Goal: Find specific page/section: Find specific page/section

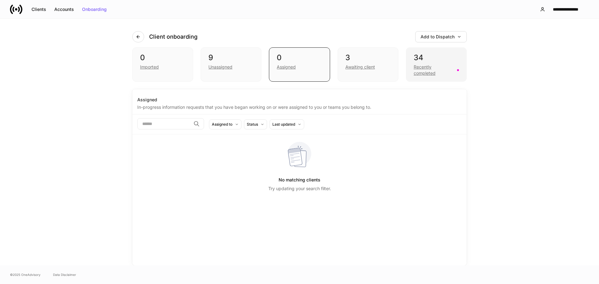
click at [426, 63] on div "Recently completed" at bounding box center [436, 70] width 45 height 14
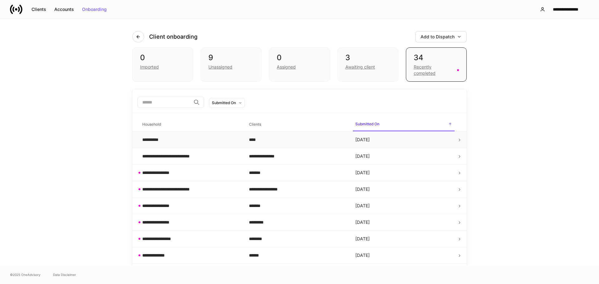
click at [152, 138] on div "**********" at bounding box center [152, 140] width 20 height 6
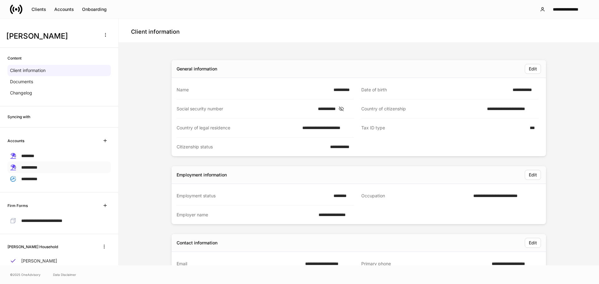
click at [30, 167] on span "**********" at bounding box center [29, 167] width 16 height 4
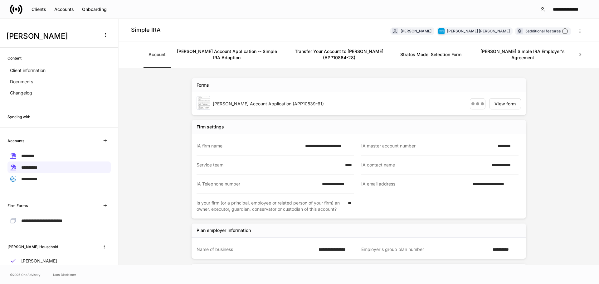
click at [223, 50] on link "[PERSON_NAME] Account Application -- Simple IRA Adoption" at bounding box center [227, 54] width 112 height 26
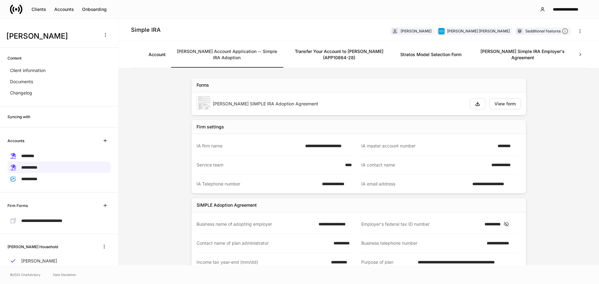
click at [580, 53] on icon at bounding box center [580, 54] width 2 height 3
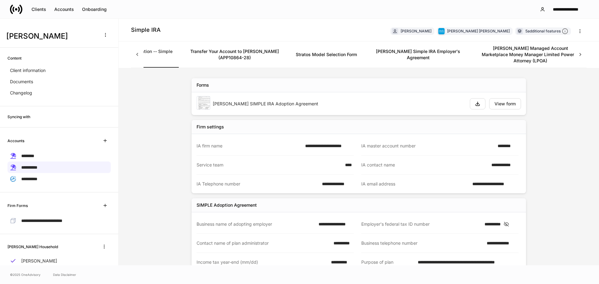
scroll to position [0, 105]
click at [580, 53] on div "Account [PERSON_NAME] Account Application -- Simple IRA Adoption Transfer Your …" at bounding box center [359, 54] width 456 height 27
click at [136, 52] on icon at bounding box center [137, 54] width 6 height 6
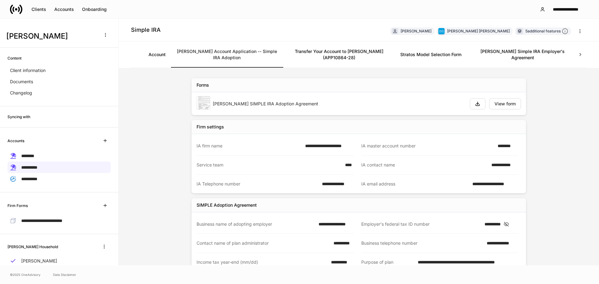
click at [136, 52] on div "Account [PERSON_NAME] Account Application -- Simple IRA Adoption Transfer Your …" at bounding box center [359, 54] width 456 height 27
click at [159, 51] on link "Account" at bounding box center [157, 54] width 27 height 26
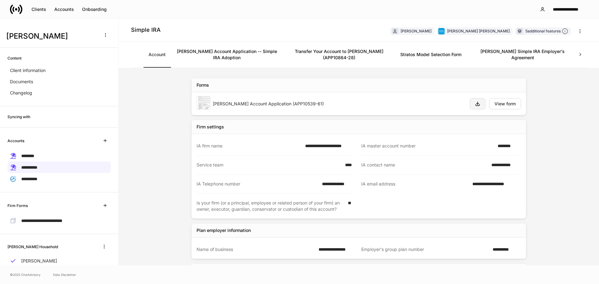
click at [476, 102] on icon "button" at bounding box center [478, 104] width 4 height 4
click at [241, 51] on link "[PERSON_NAME] Account Application -- Simple IRA Adoption" at bounding box center [227, 54] width 112 height 26
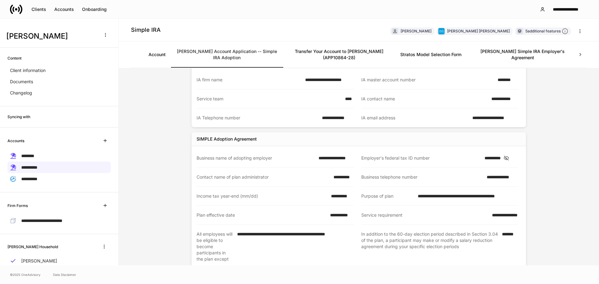
scroll to position [92, 0]
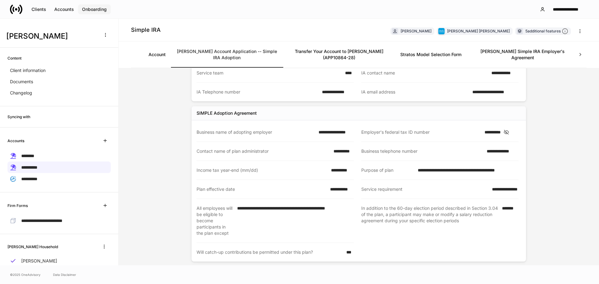
click at [85, 7] on div "Onboarding" at bounding box center [94, 9] width 25 height 4
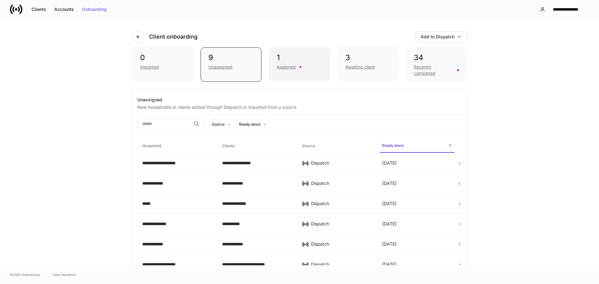
click at [283, 62] on div "1" at bounding box center [299, 58] width 45 height 10
